Goal: Task Accomplishment & Management: Use online tool/utility

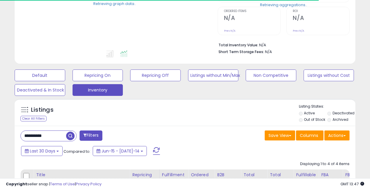
scroll to position [124, 0]
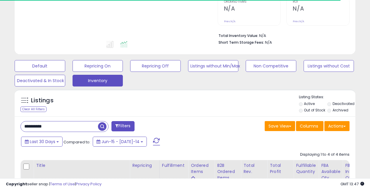
drag, startPoint x: 51, startPoint y: 125, endPoint x: 0, endPoint y: 124, distance: 51.0
click at [4, 125] on div "**********" at bounding box center [185, 161] width 364 height 522
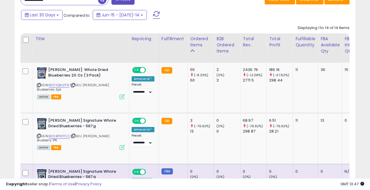
scroll to position [0, 0]
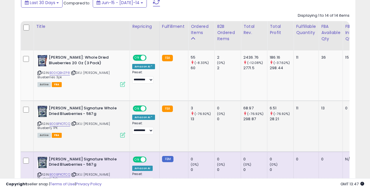
click at [123, 132] on icon at bounding box center [122, 134] width 5 height 5
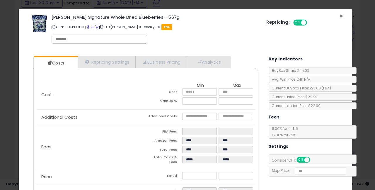
click at [339, 14] on span "×" at bounding box center [341, 16] width 4 height 8
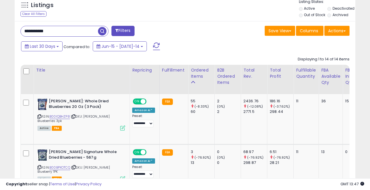
drag, startPoint x: 52, startPoint y: 30, endPoint x: 0, endPoint y: 20, distance: 52.5
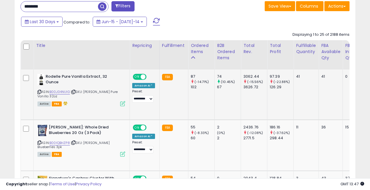
click at [123, 105] on icon at bounding box center [122, 103] width 5 height 5
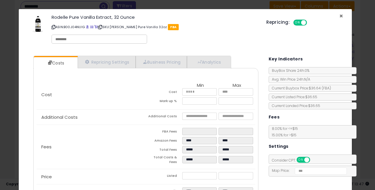
click at [339, 14] on span "×" at bounding box center [341, 16] width 4 height 8
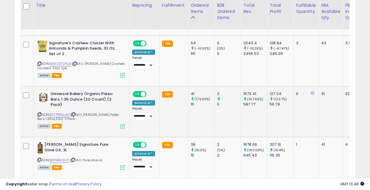
click at [121, 128] on icon at bounding box center [122, 126] width 5 height 5
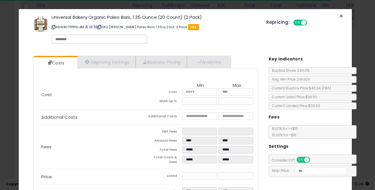
click at [339, 15] on span "×" at bounding box center [341, 16] width 4 height 8
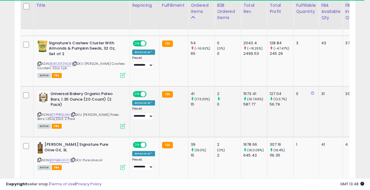
click at [125, 127] on icon at bounding box center [122, 126] width 5 height 5
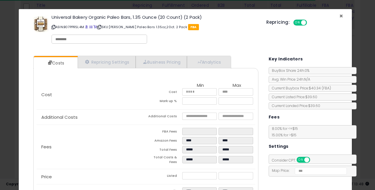
click at [339, 15] on span "×" at bounding box center [341, 16] width 4 height 8
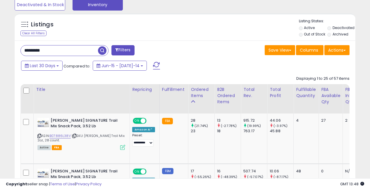
drag, startPoint x: 55, startPoint y: 48, endPoint x: 0, endPoint y: 35, distance: 56.2
type input "*"
click at [122, 49] on button "Filters" at bounding box center [123, 50] width 23 height 10
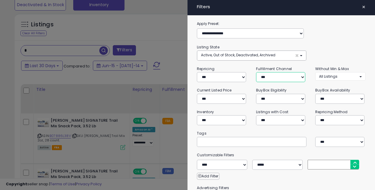
click at [269, 80] on select "*** *** *** ***" at bounding box center [280, 77] width 49 height 10
select select "***"
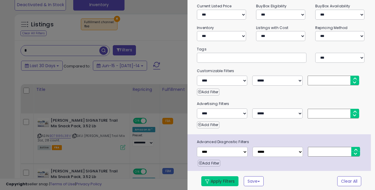
click at [222, 180] on button "Apply Filters" at bounding box center [219, 181] width 37 height 10
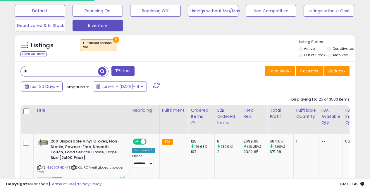
click at [29, 71] on input "*" at bounding box center [59, 71] width 77 height 10
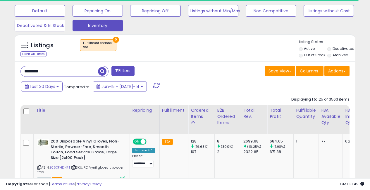
type input "********"
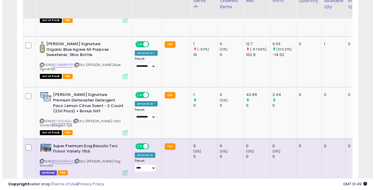
scroll to position [1316, 0]
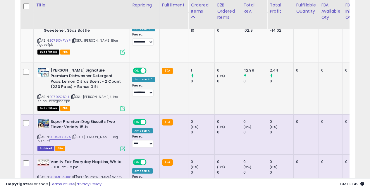
click at [122, 108] on icon at bounding box center [122, 108] width 5 height 5
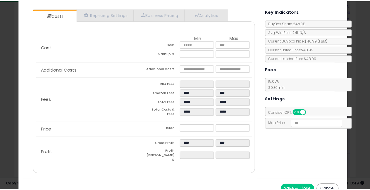
scroll to position [0, 0]
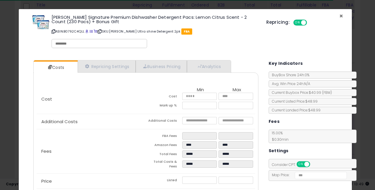
click at [339, 13] on span "×" at bounding box center [341, 16] width 4 height 8
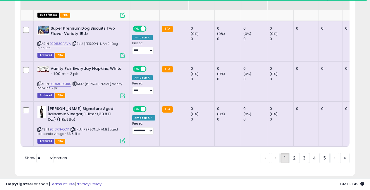
scroll to position [1418, 0]
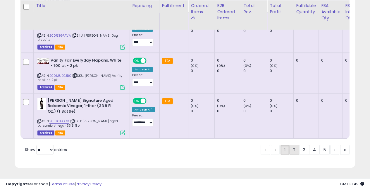
click at [309, 150] on link "2" at bounding box center [314, 150] width 11 height 10
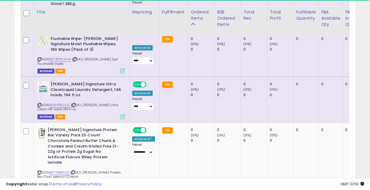
scroll to position [1307, 0]
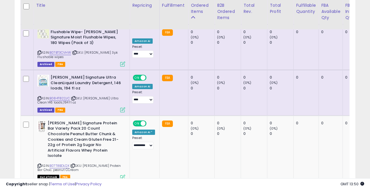
drag, startPoint x: 304, startPoint y: 150, endPoint x: 146, endPoint y: 118, distance: 161.2
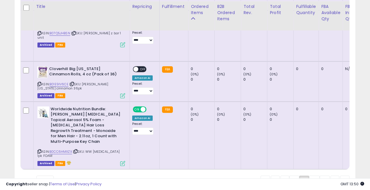
scroll to position [1263, 0]
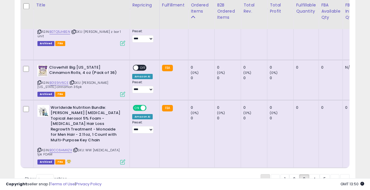
click at [265, 176] on span "«" at bounding box center [266, 179] width 2 height 6
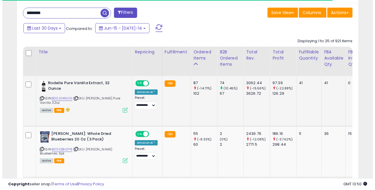
scroll to position [249, 0]
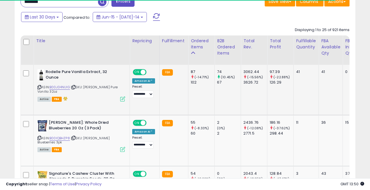
click at [121, 98] on icon at bounding box center [122, 98] width 5 height 5
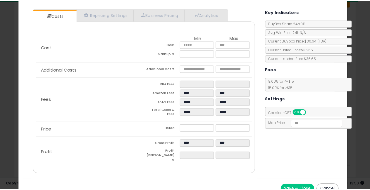
scroll to position [0, 0]
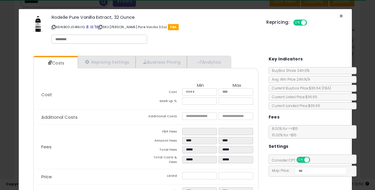
click at [339, 13] on span "×" at bounding box center [341, 16] width 4 height 8
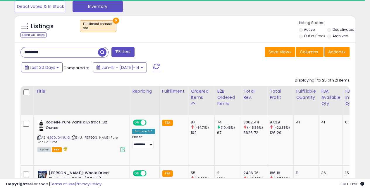
scroll to position [198, 0]
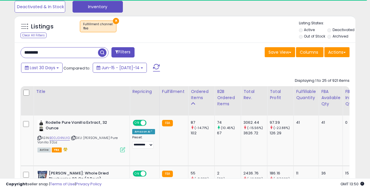
drag, startPoint x: 41, startPoint y: 50, endPoint x: 0, endPoint y: 42, distance: 42.1
click at [24, 48] on input "********" at bounding box center [59, 52] width 77 height 10
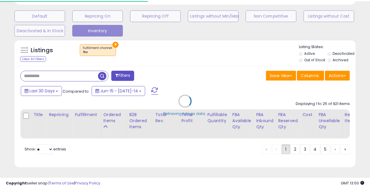
scroll to position [120, 200]
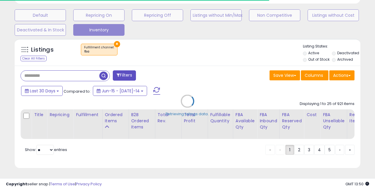
click at [114, 40] on div "Retrieving listings data.." at bounding box center [187, 105] width 354 height 139
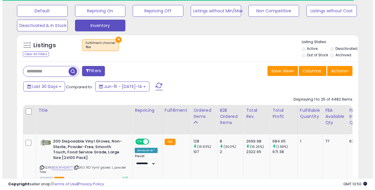
scroll to position [292581, 292504]
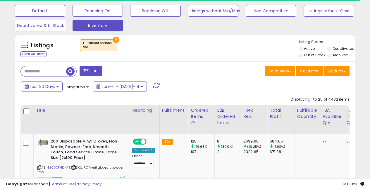
click at [114, 38] on button "×" at bounding box center [116, 40] width 6 height 6
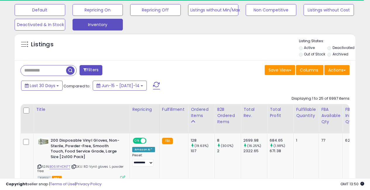
scroll to position [120, 197]
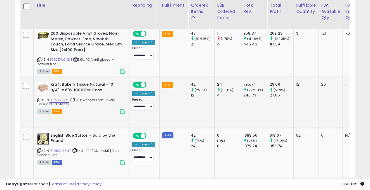
drag, startPoint x: 50, startPoint y: 100, endPoint x: 69, endPoint y: 100, distance: 19.0
click at [69, 100] on div "ASIN: B01MAZE4ZL | SKU: Websta Kraft Bakery Tissue 1000 sheets Active FBA" at bounding box center [81, 97] width 88 height 31
copy div "B01MAZE4ZL"
